Goal: Task Accomplishment & Management: Complete application form

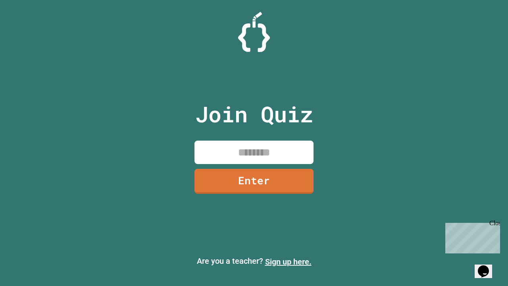
click at [288, 262] on link "Sign up here." at bounding box center [288, 262] width 46 height 10
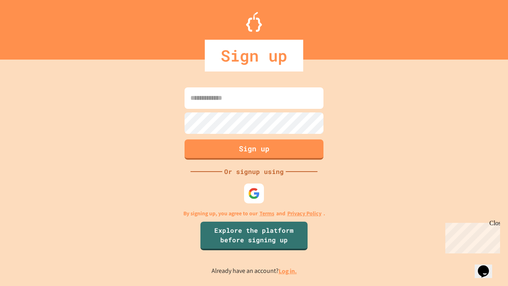
click at [288, 271] on link "Log in." at bounding box center [288, 271] width 18 height 8
